Goal: Task Accomplishment & Management: Use online tool/utility

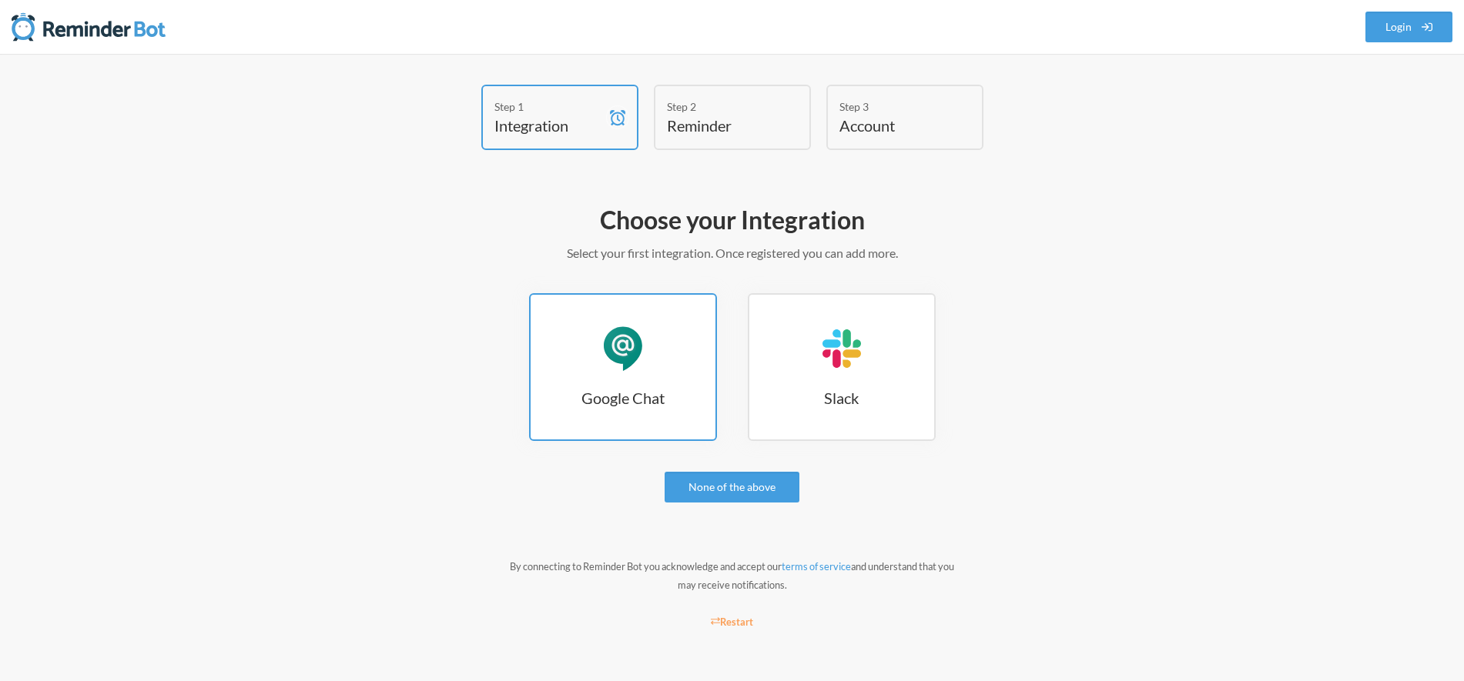
click at [631, 403] on h3 "Google Chat" at bounding box center [623, 398] width 185 height 22
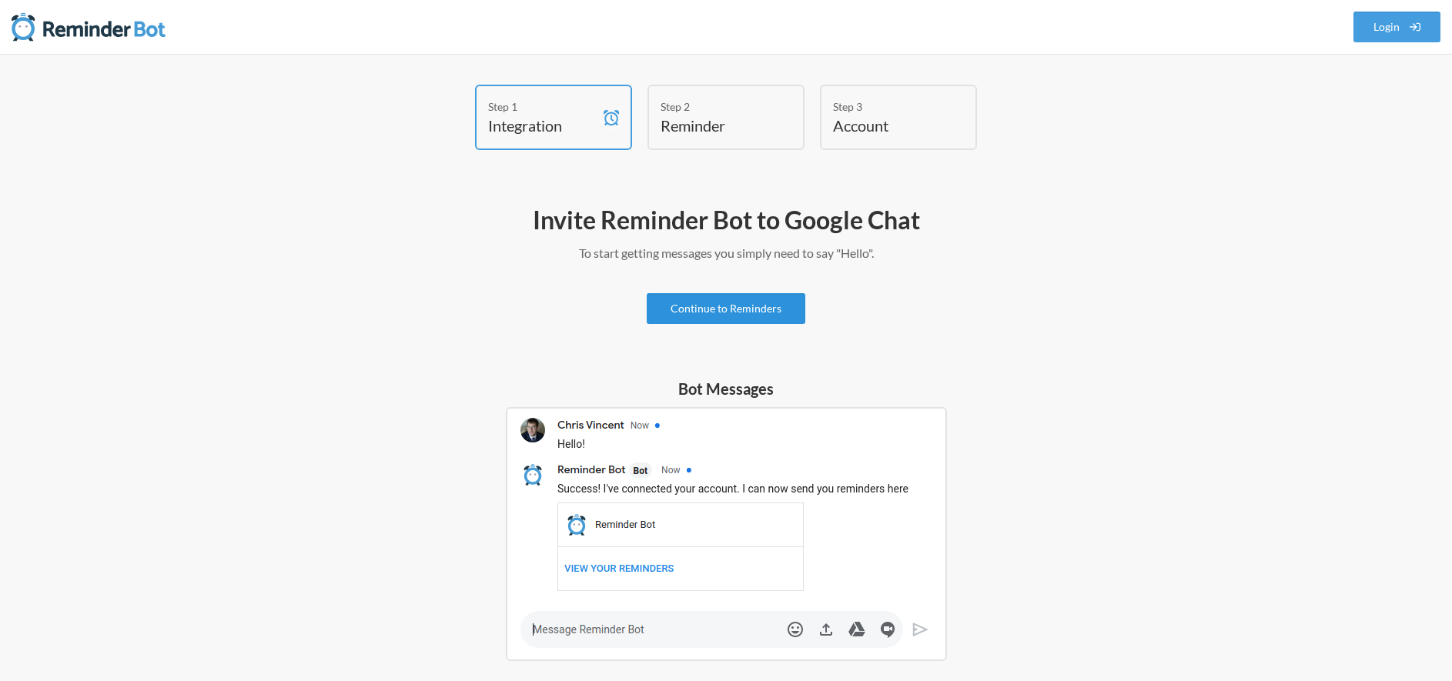
click at [748, 310] on link "Continue to Reminders" at bounding box center [726, 308] width 159 height 31
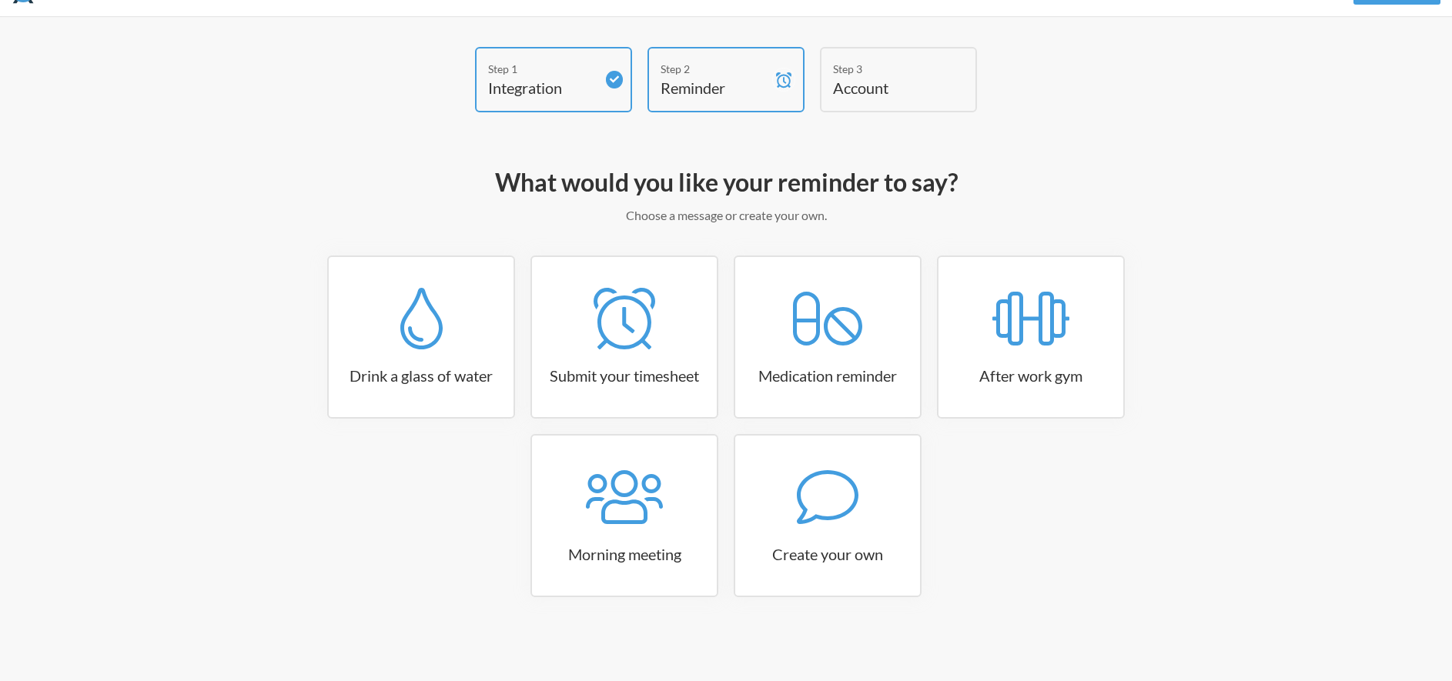
scroll to position [39, 0]
click at [819, 529] on link "Create your own" at bounding box center [828, 515] width 188 height 163
select select "10:30:00"
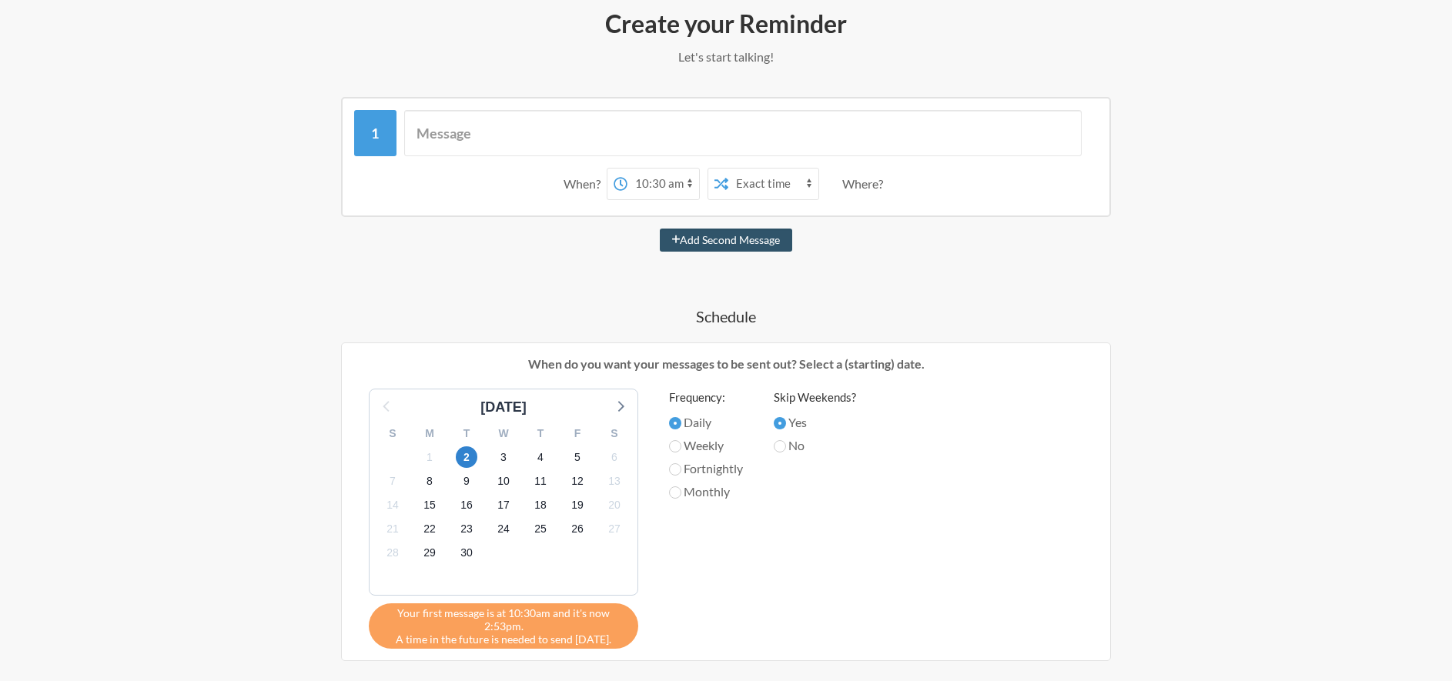
scroll to position [141, 0]
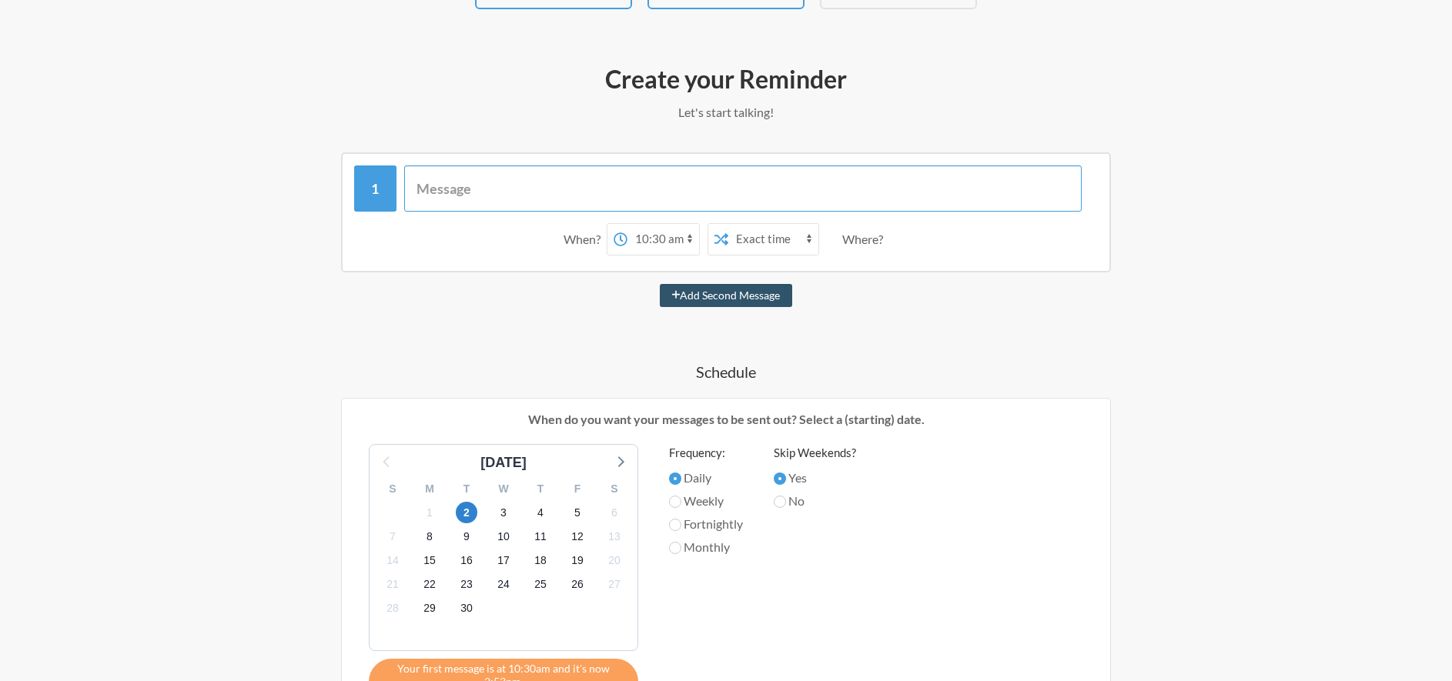
click at [493, 192] on input "text" at bounding box center [743, 189] width 678 height 46
type input "Happy birthday _____!"
click at [659, 242] on select "12:00 am 12:15 am 12:30 am 12:45 am 1:00 am 1:15 am 1:30 am 1:45 am 2:00 am 2:1…" at bounding box center [664, 239] width 72 height 31
select select "15:00:00"
click at [628, 224] on select "12:00 am 12:15 am 12:30 am 12:45 am 1:00 am 1:15 am 1:30 am 1:45 am 2:00 am 2:1…" at bounding box center [664, 239] width 72 height 31
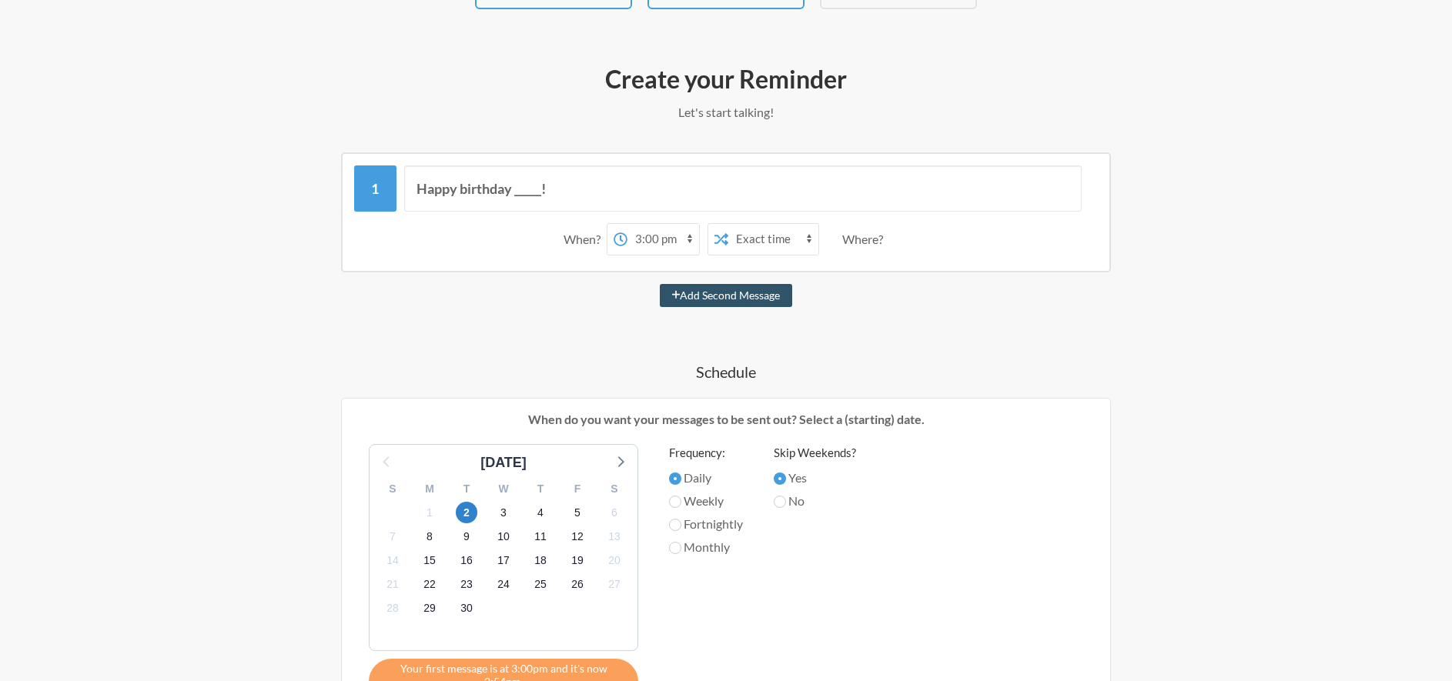
click at [775, 243] on select "Exact time Random time" at bounding box center [773, 239] width 90 height 31
click at [728, 224] on select "Exact time Random time" at bounding box center [773, 239] width 90 height 31
click at [870, 243] on div "Where?" at bounding box center [865, 239] width 47 height 32
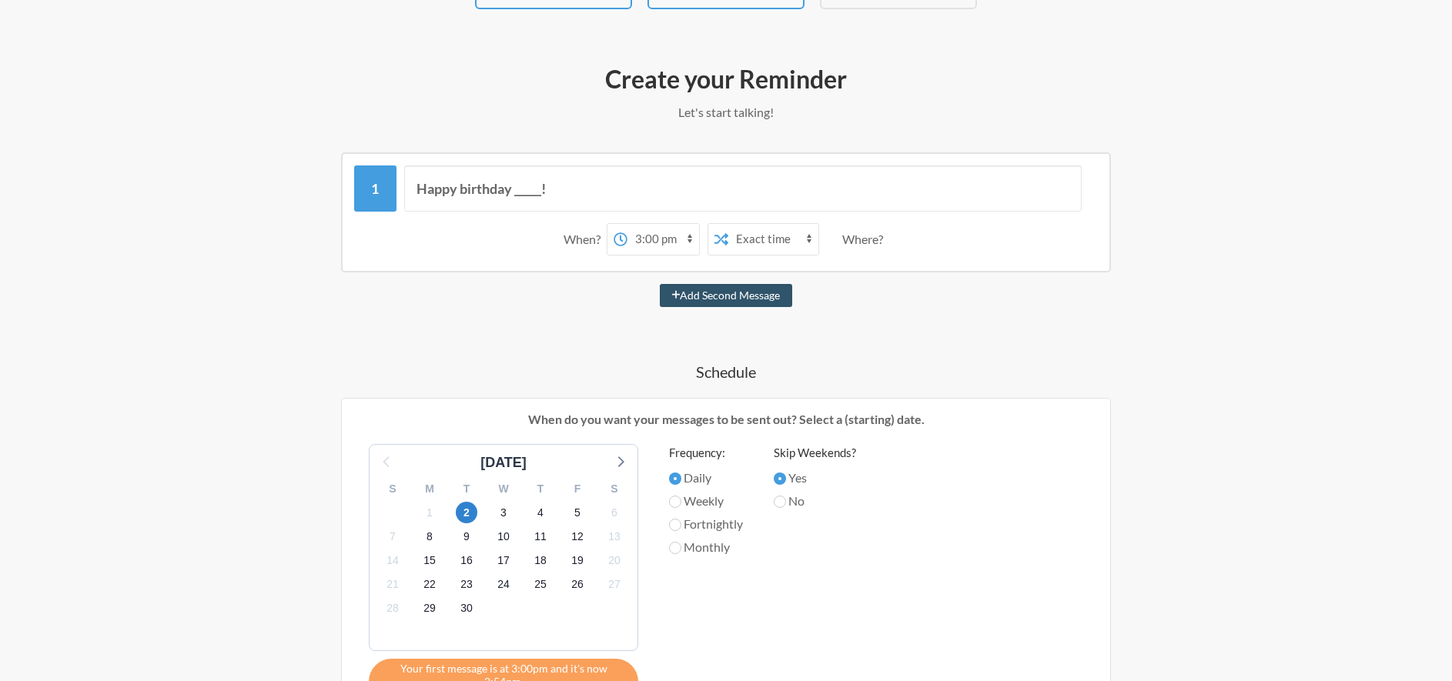
click at [869, 320] on div "Happy birthday _____! When? 12:00 am 12:15 am 12:30 am 12:45 am 1:00 am 1:15 am…" at bounding box center [726, 579] width 893 height 855
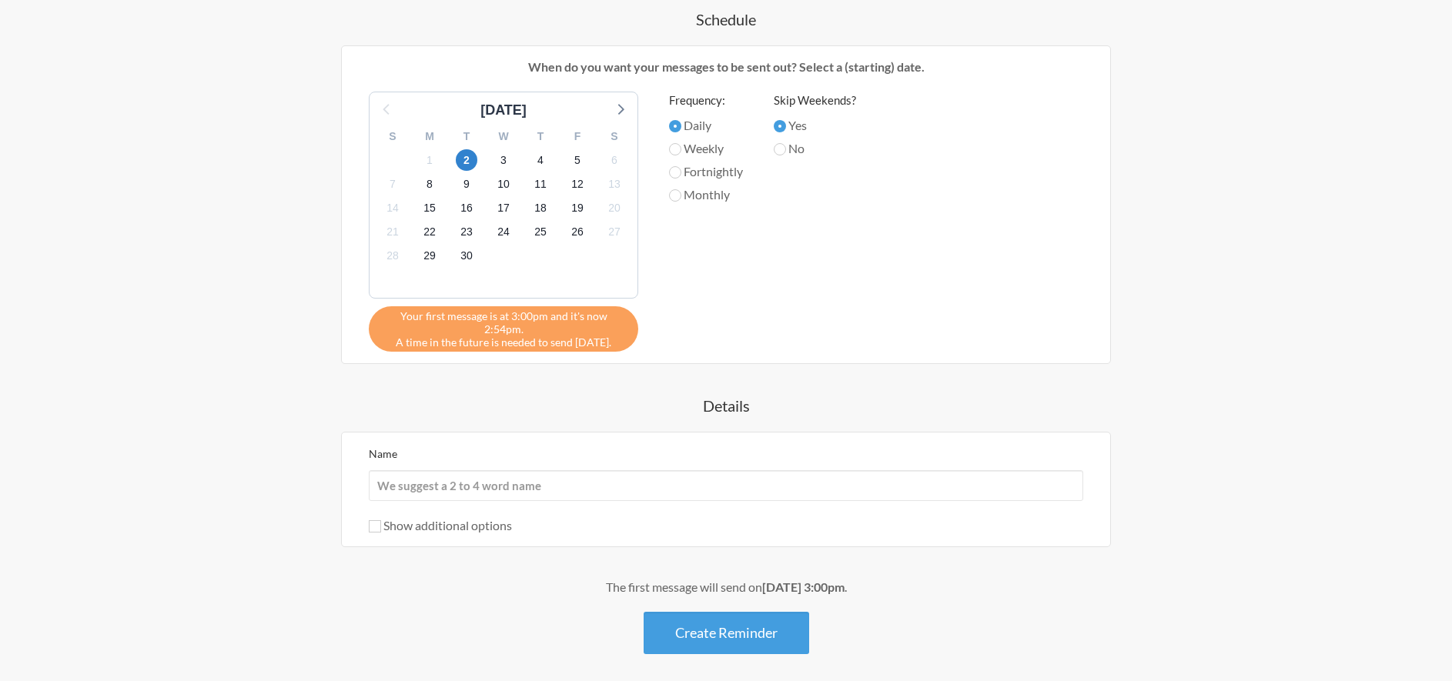
scroll to position [424, 0]
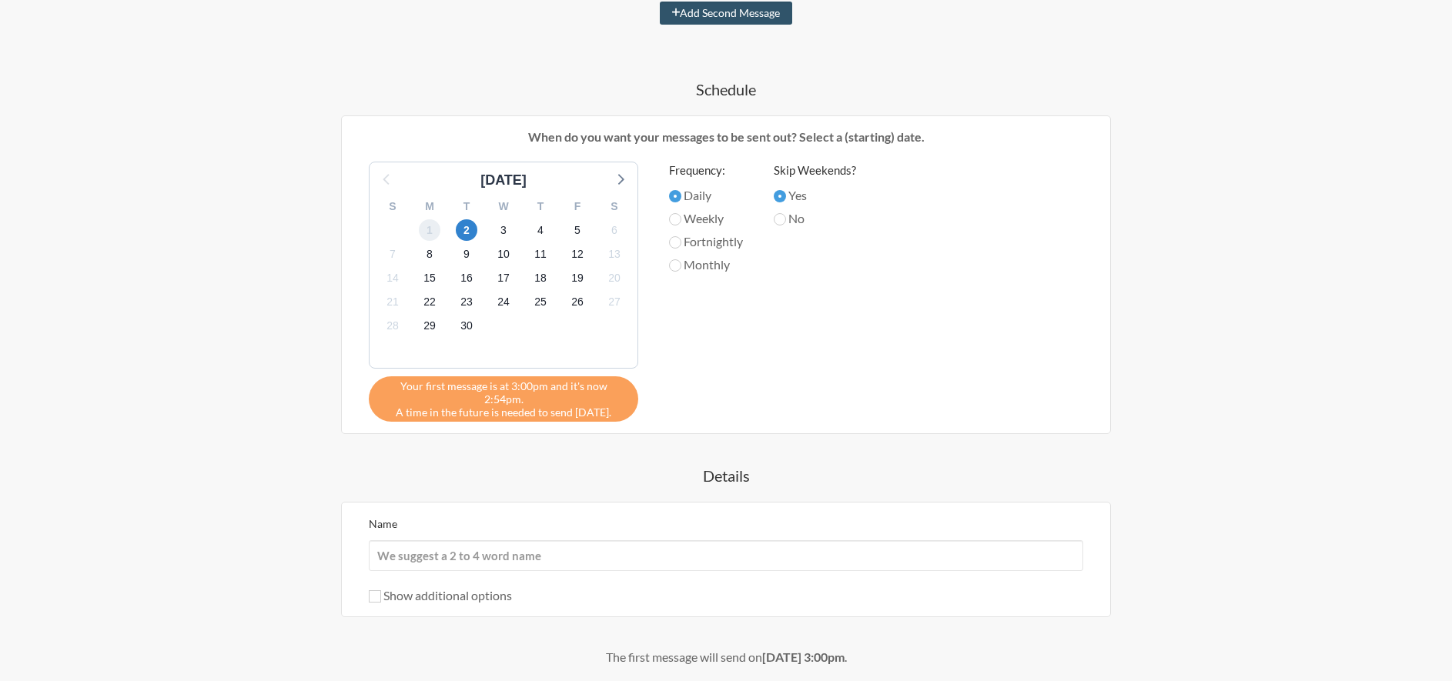
click at [429, 230] on span "1" at bounding box center [430, 230] width 22 height 22
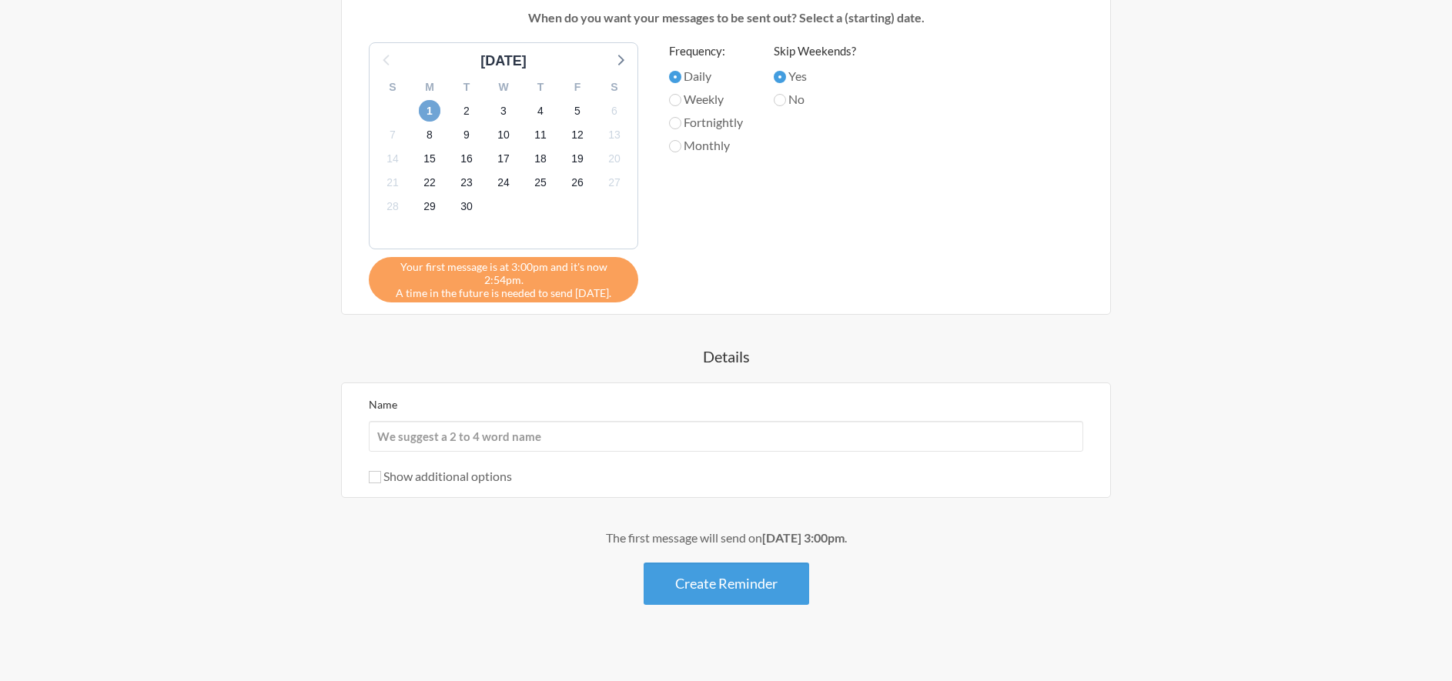
scroll to position [546, 0]
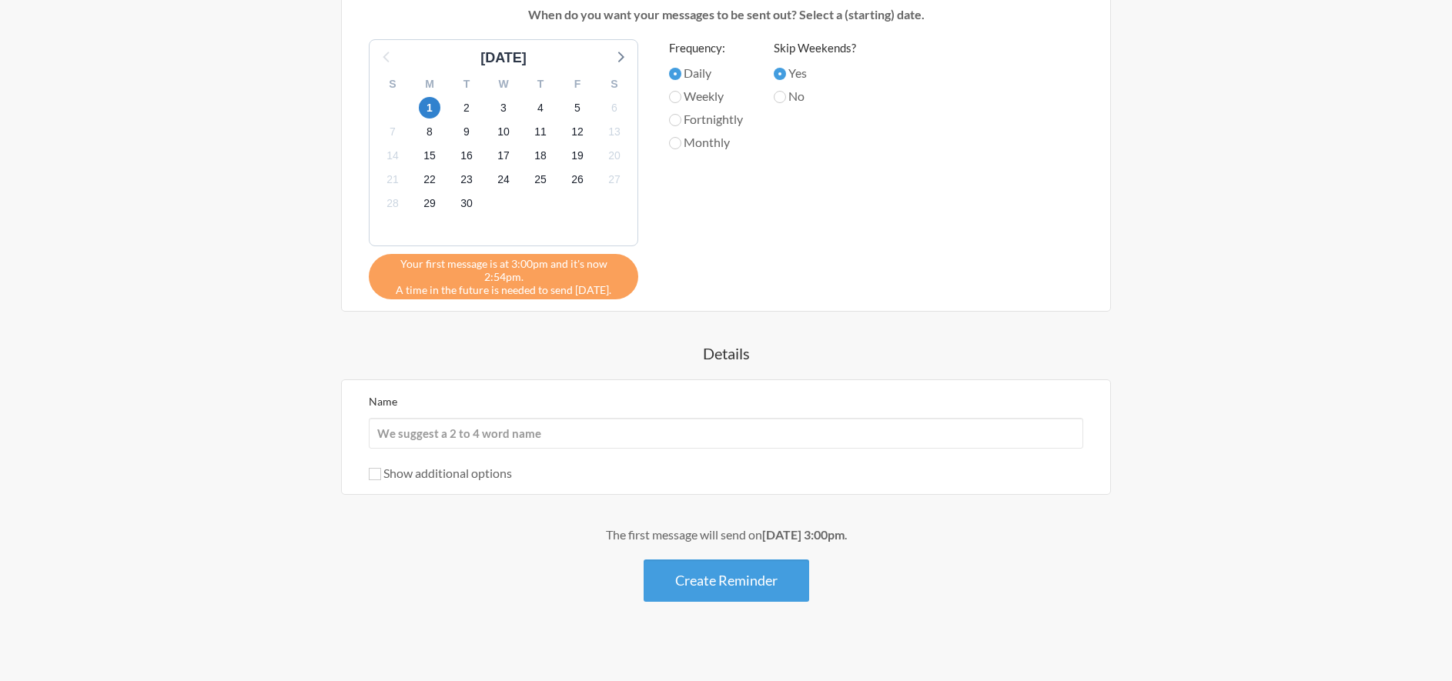
click at [789, 95] on label "No" at bounding box center [815, 96] width 82 height 18
click at [786, 95] on input "No" at bounding box center [780, 97] width 12 height 12
radio input "true"
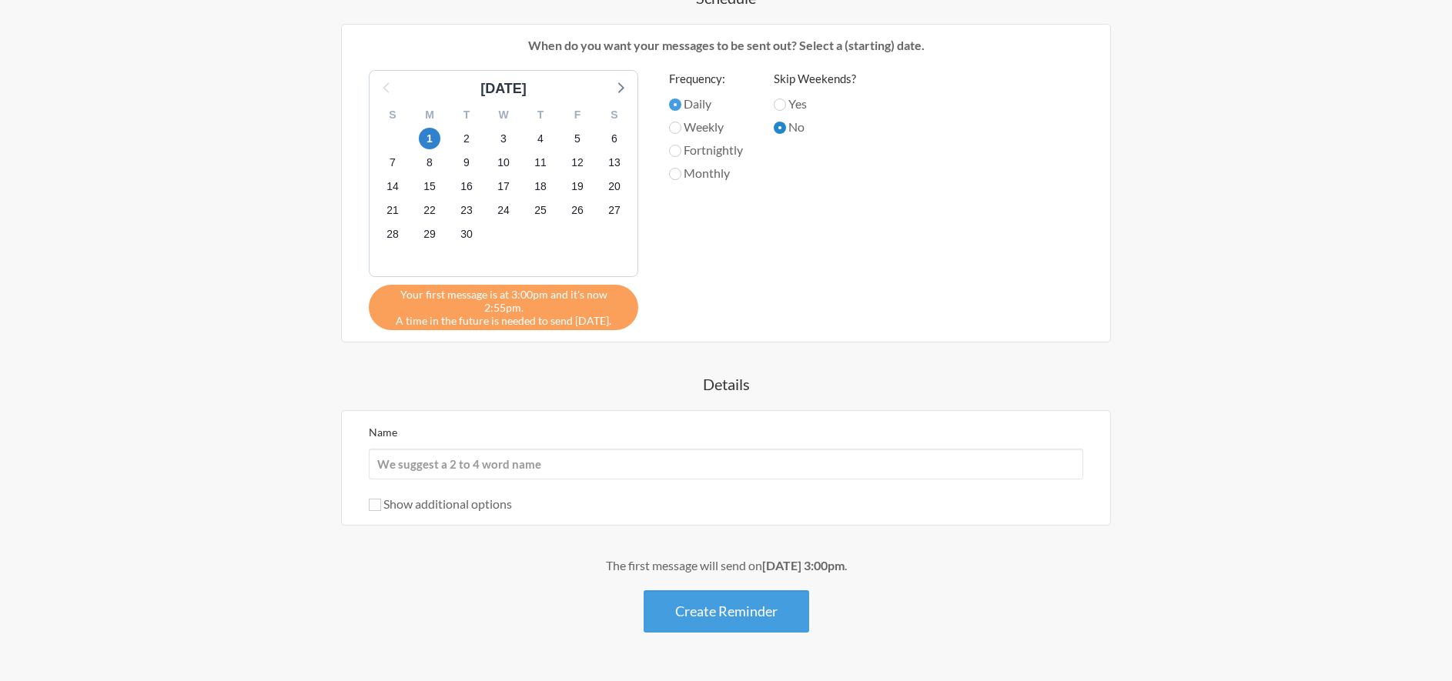
scroll to position [517, 0]
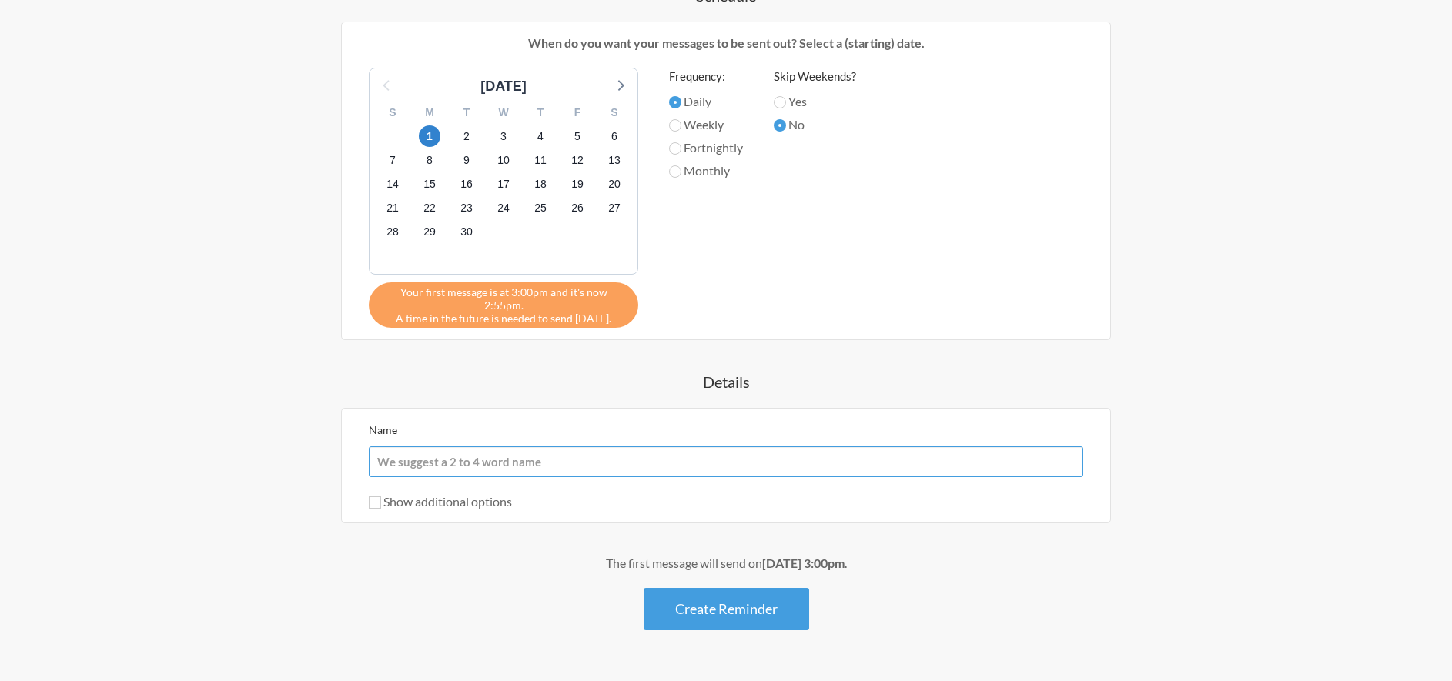
click at [506, 447] on input "Name" at bounding box center [726, 462] width 715 height 31
type input "Happy Birthday _____!"
click at [383, 494] on label "Show additional options" at bounding box center [440, 501] width 143 height 15
click at [381, 497] on input "Show additional options" at bounding box center [375, 503] width 12 height 12
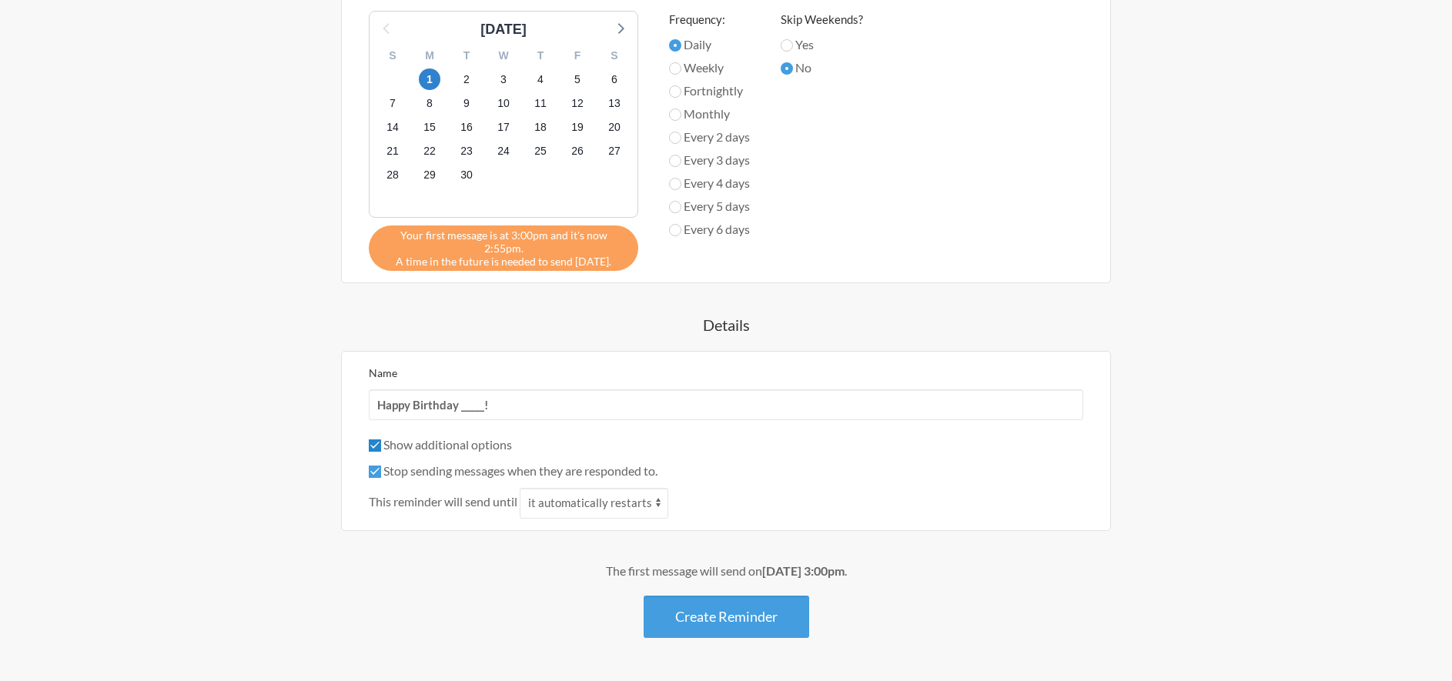
scroll to position [611, 0]
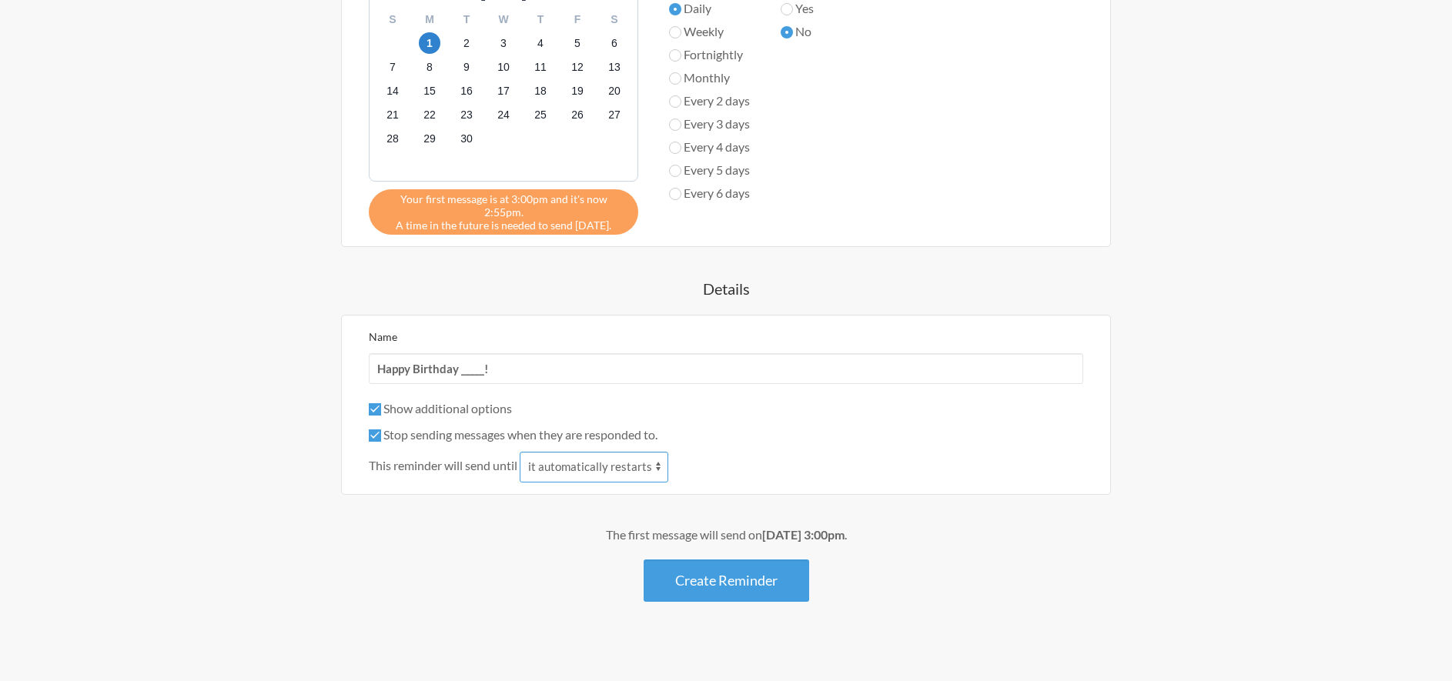
click at [571, 455] on select "it automatically restarts it is replied to" at bounding box center [594, 467] width 149 height 31
click at [378, 403] on input "Show additional options" at bounding box center [375, 409] width 12 height 12
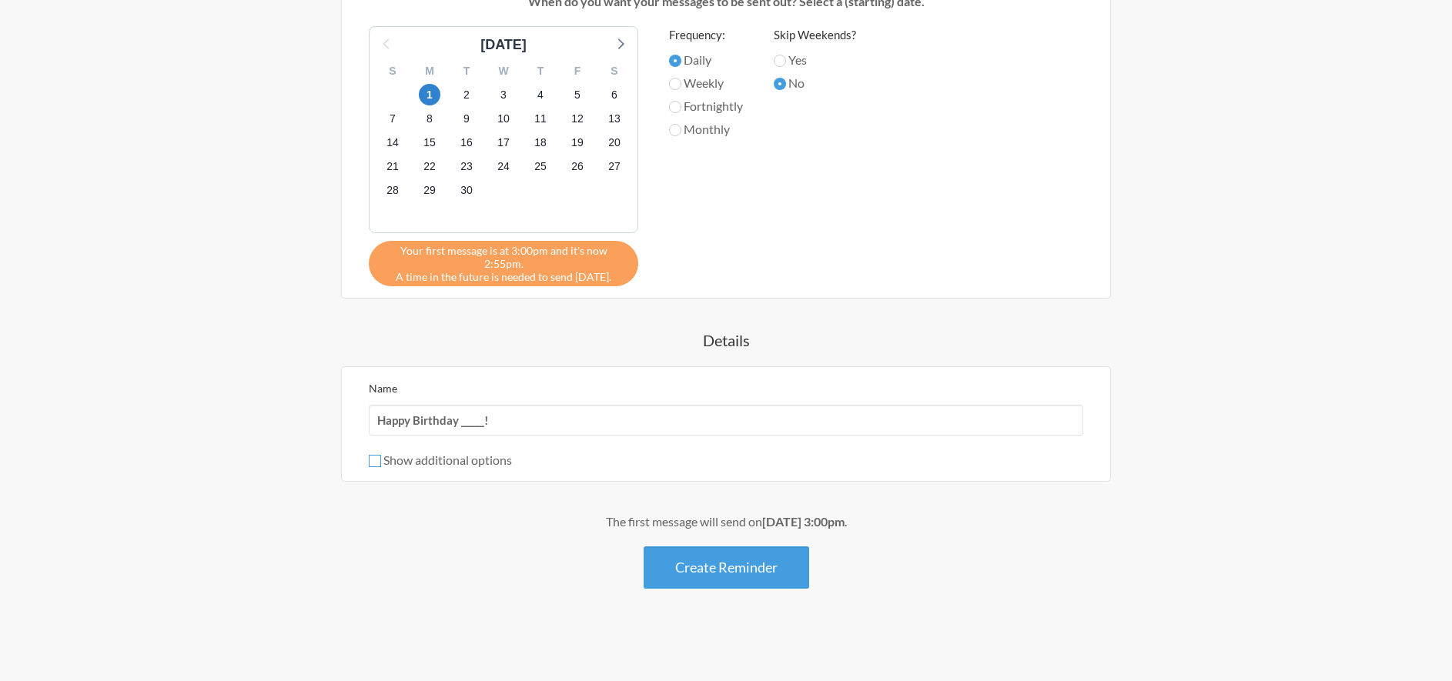
scroll to position [546, 0]
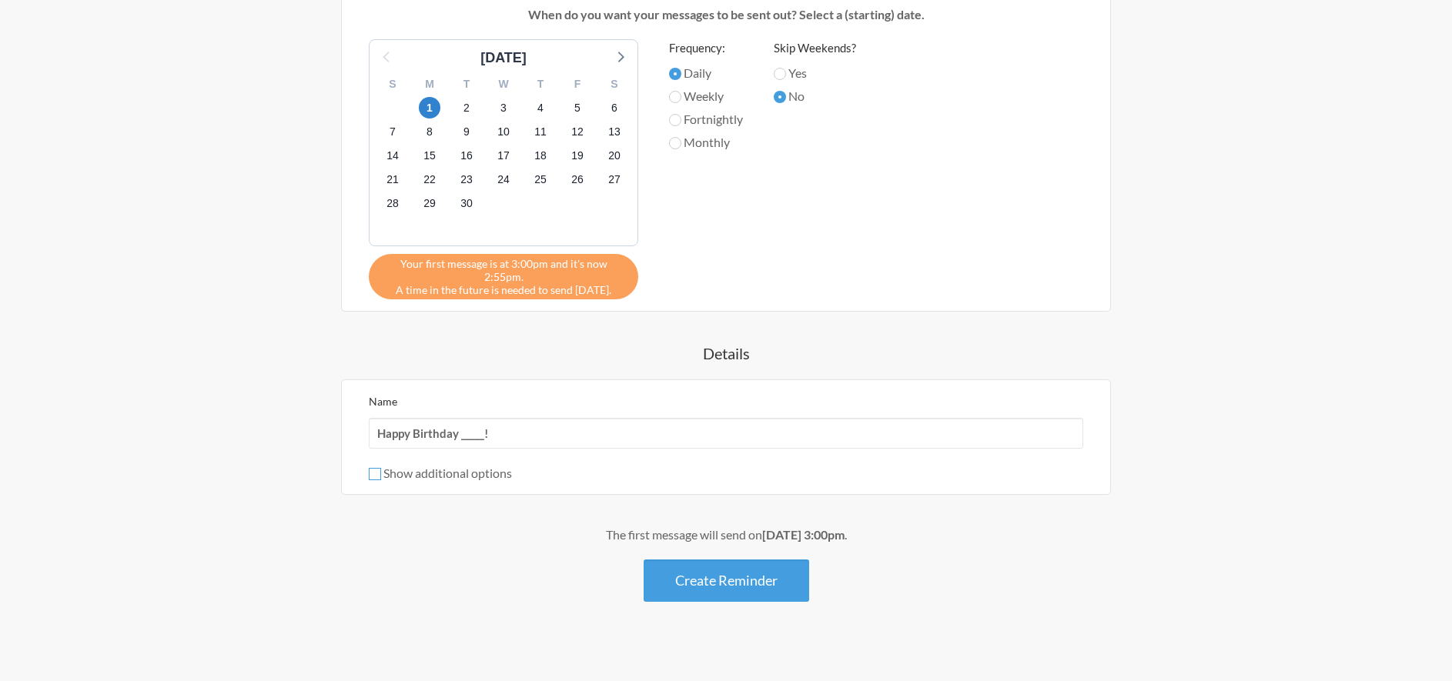
click at [380, 468] on input "Show additional options" at bounding box center [375, 474] width 12 height 12
checkbox input "true"
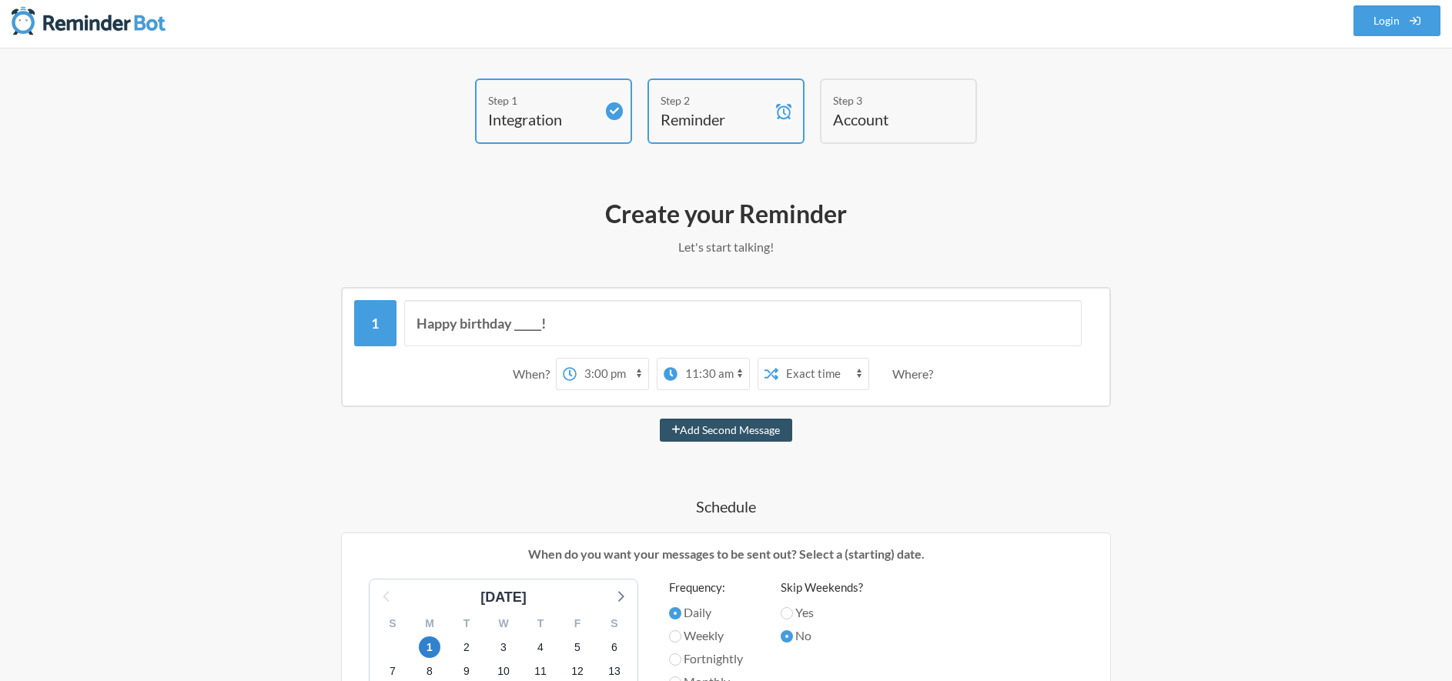
scroll to position [0, 0]
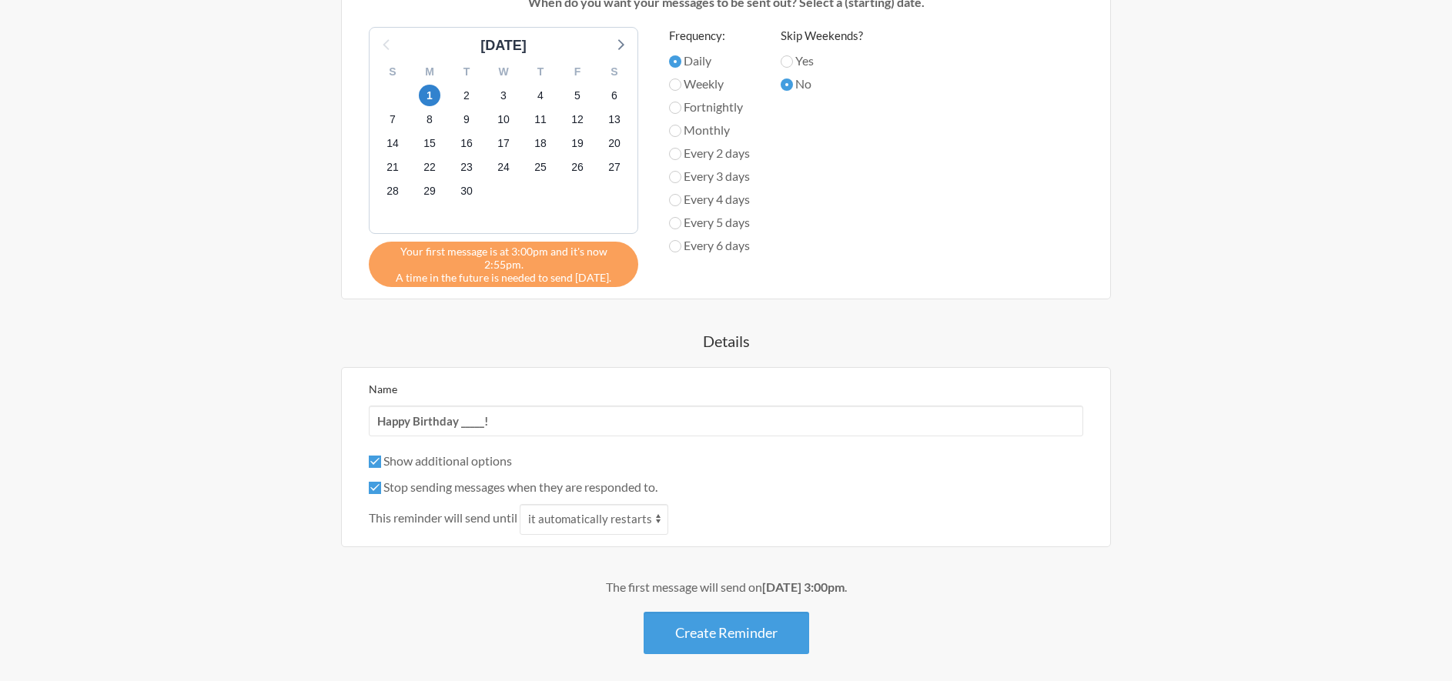
scroll to position [491, 0]
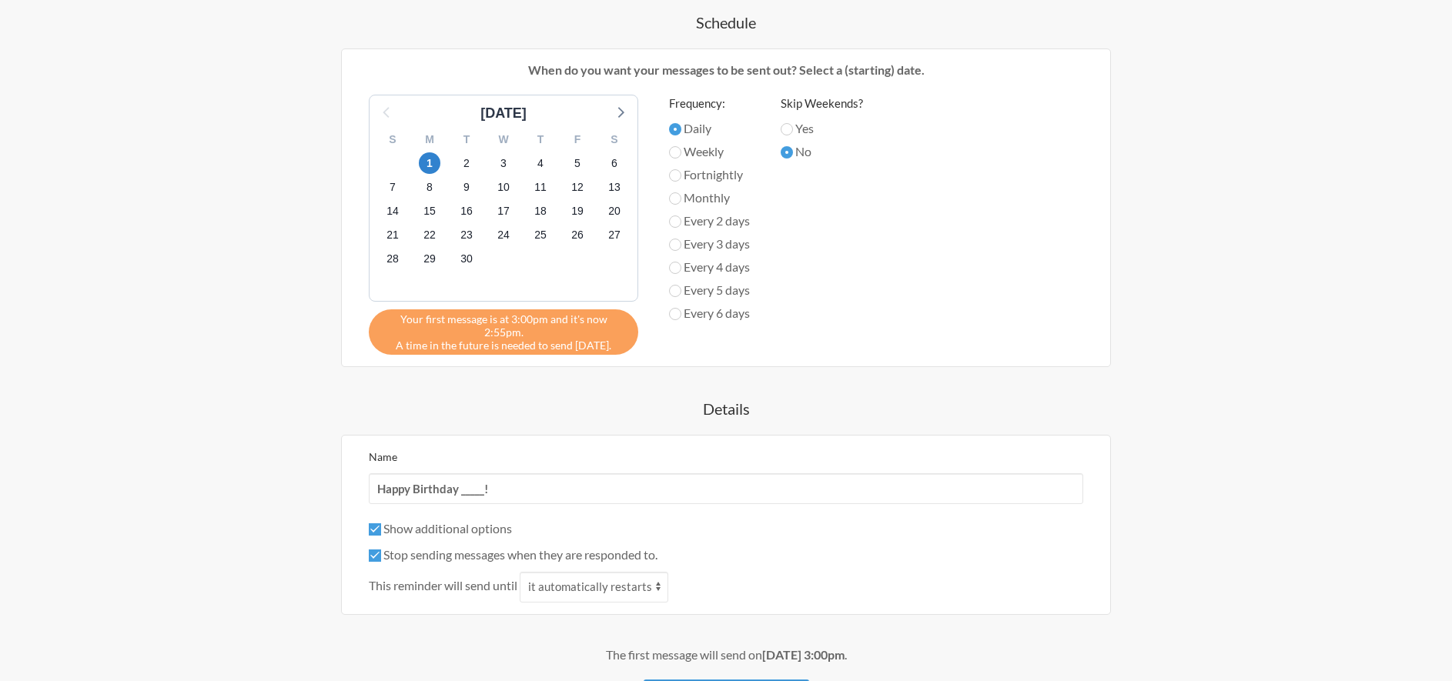
click at [708, 176] on label "Fortnightly" at bounding box center [709, 175] width 81 height 18
click at [681, 176] on input "Fortnightly" at bounding box center [675, 175] width 12 height 12
radio input "true"
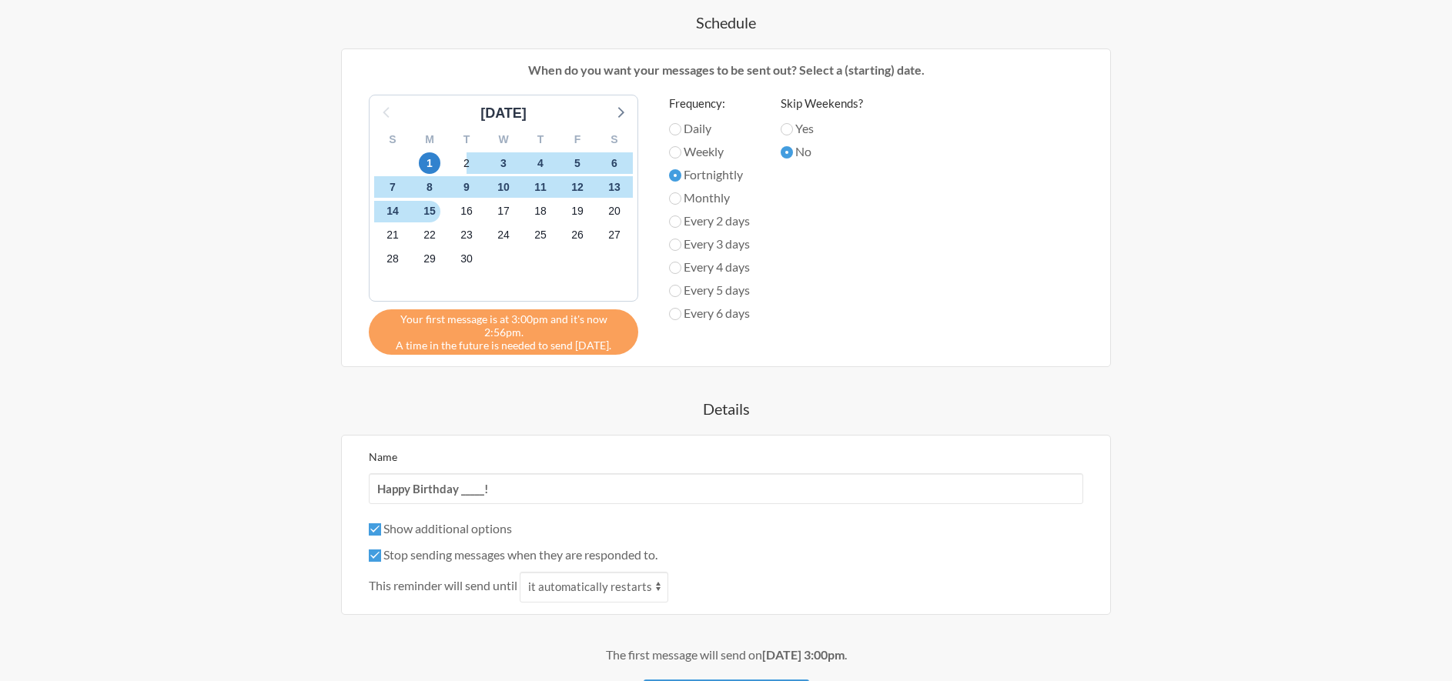
click at [708, 176] on label "Fortnightly" at bounding box center [709, 175] width 81 height 18
click at [681, 176] on input "Fortnightly" at bounding box center [675, 175] width 12 height 12
click at [676, 189] on label "Monthly" at bounding box center [709, 198] width 81 height 18
click at [676, 193] on input "Monthly" at bounding box center [675, 199] width 12 height 12
radio input "true"
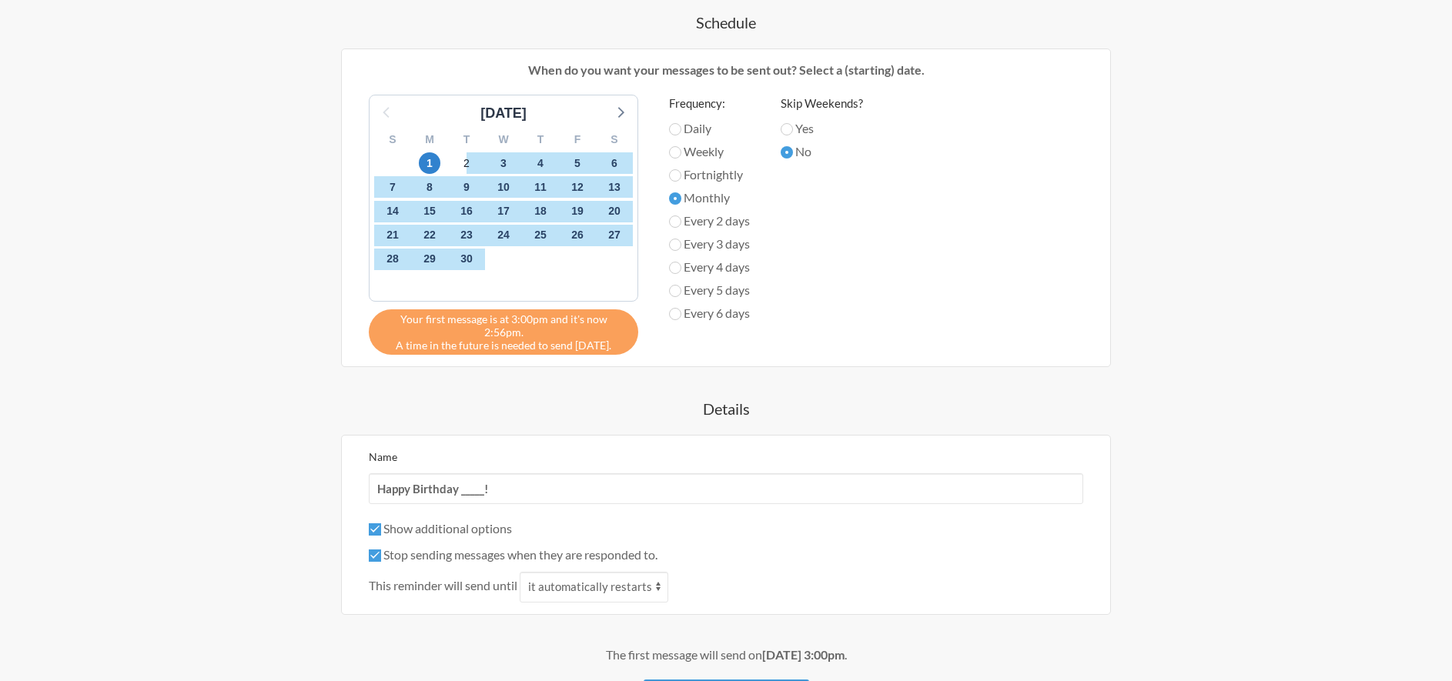
click at [938, 270] on div "September 2025 S M T W T F S 31 1 2 3 4 5 6 7 8 9 10 11 12 13 14 15 16 17 18 19…" at bounding box center [725, 225] width 745 height 260
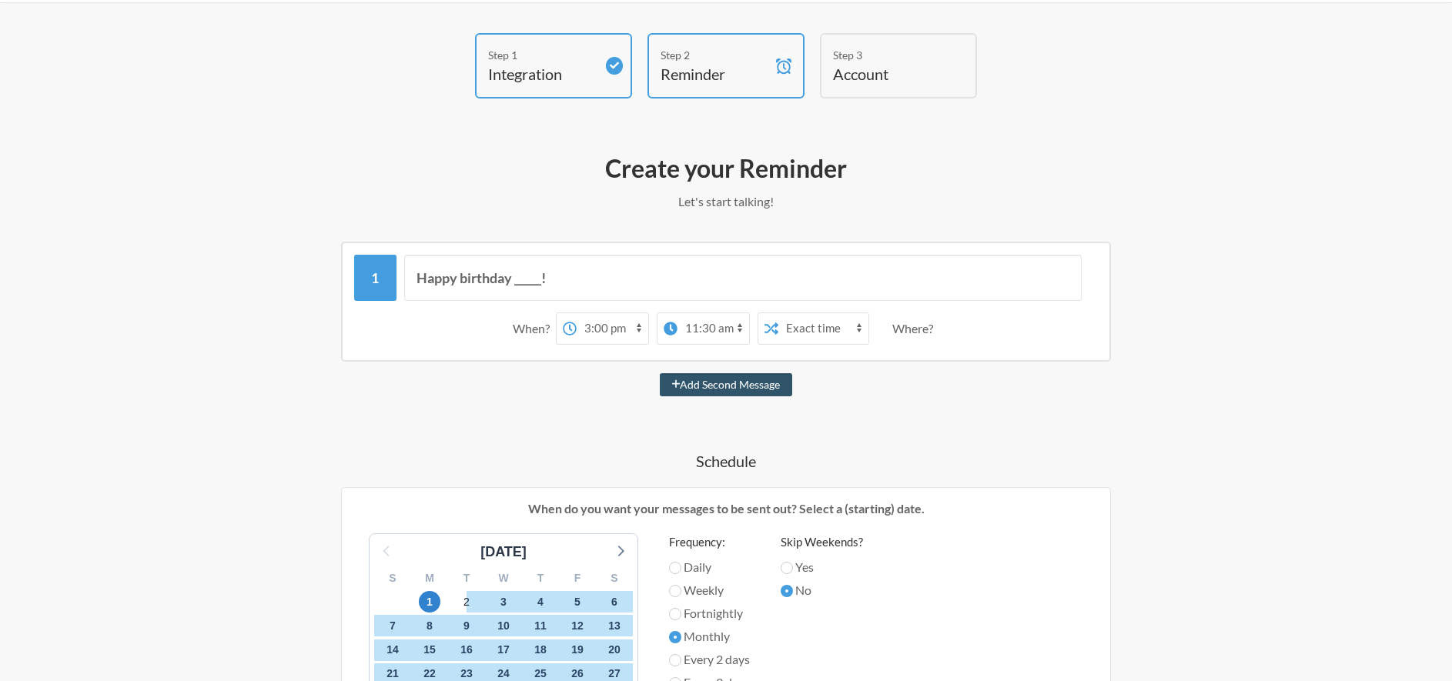
scroll to position [0, 0]
